Goal: Task Accomplishment & Management: Manage account settings

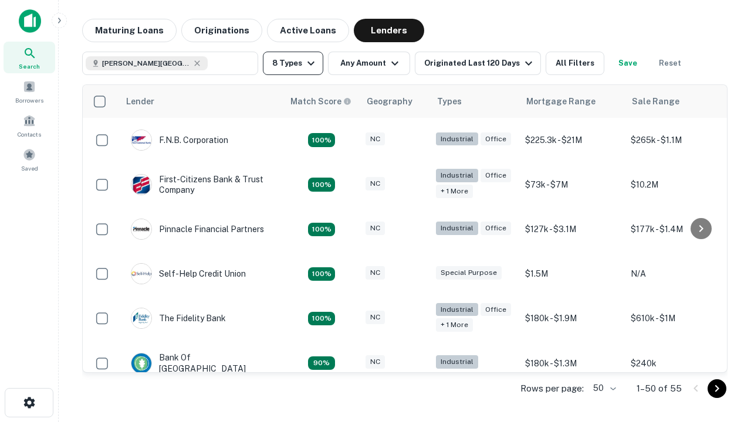
click at [293, 63] on button "8 Types" at bounding box center [293, 63] width 60 height 23
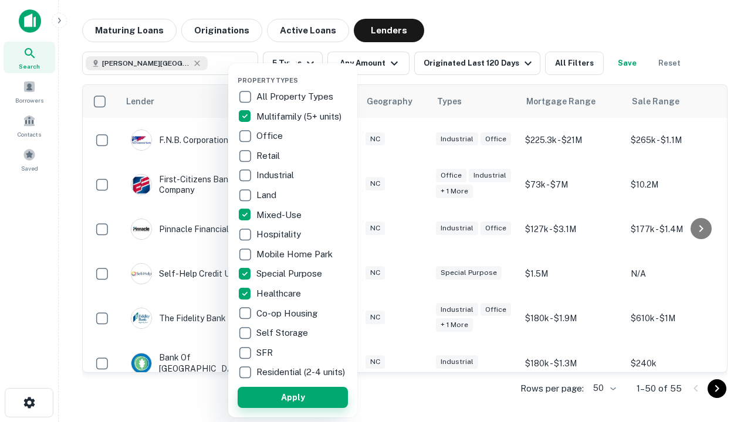
click at [293, 397] on button "Apply" at bounding box center [293, 397] width 110 height 21
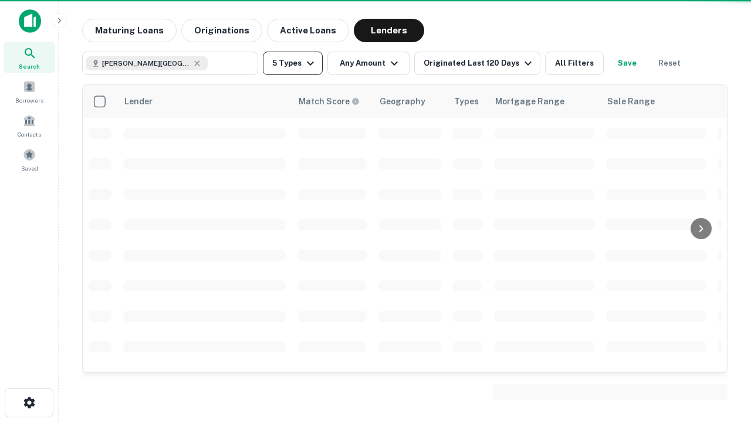
click at [293, 63] on button "5 Types" at bounding box center [293, 63] width 60 height 23
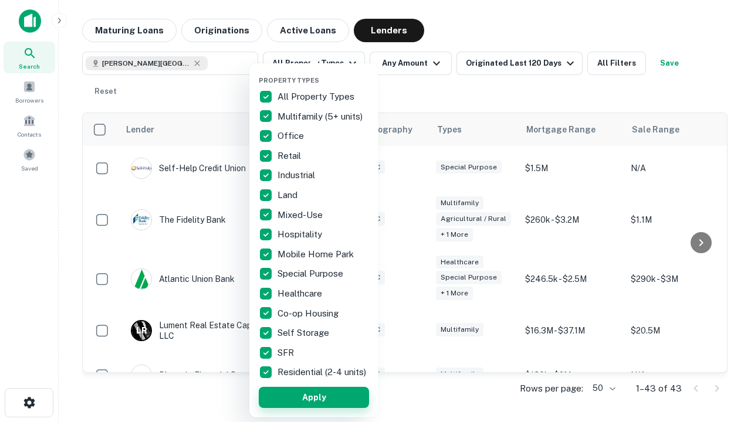
click at [314, 397] on button "Apply" at bounding box center [314, 397] width 110 height 21
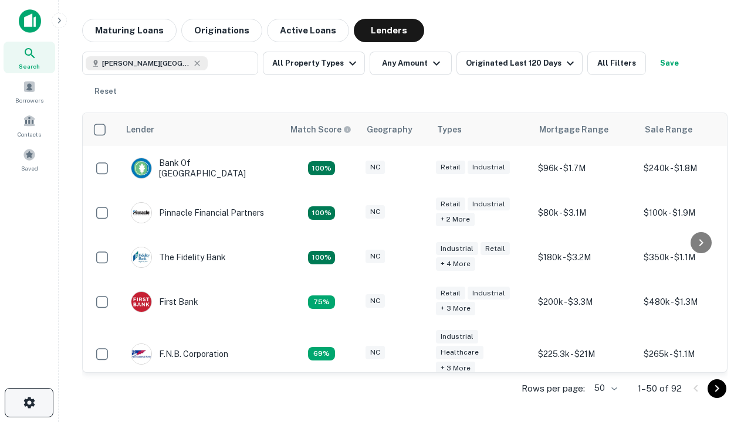
click at [29, 403] on icon "button" at bounding box center [29, 403] width 14 height 14
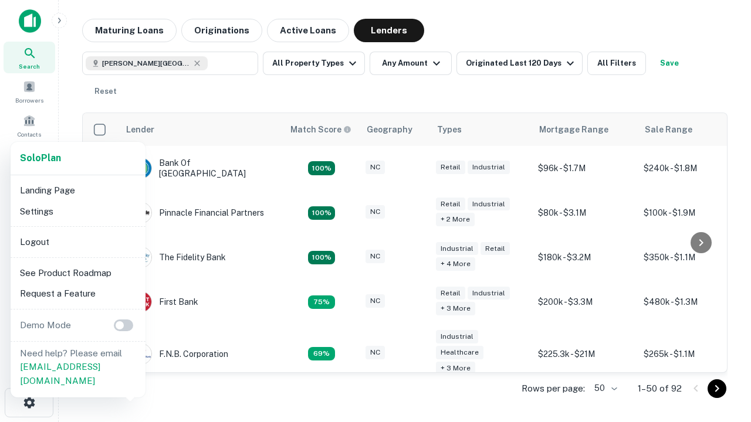
click at [77, 242] on li "Logout" at bounding box center [78, 242] width 126 height 21
